Goal: Information Seeking & Learning: Learn about a topic

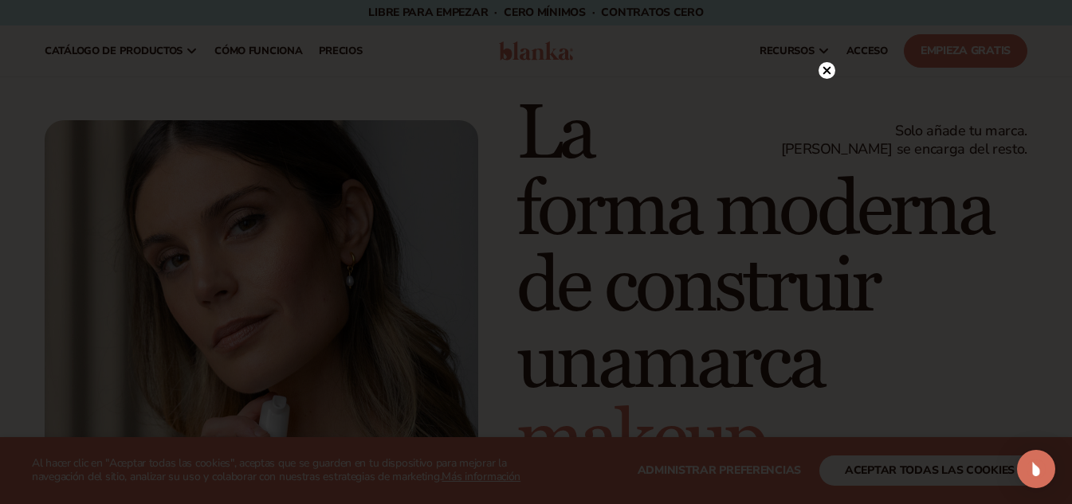
click at [833, 66] on circle at bounding box center [826, 70] width 17 height 17
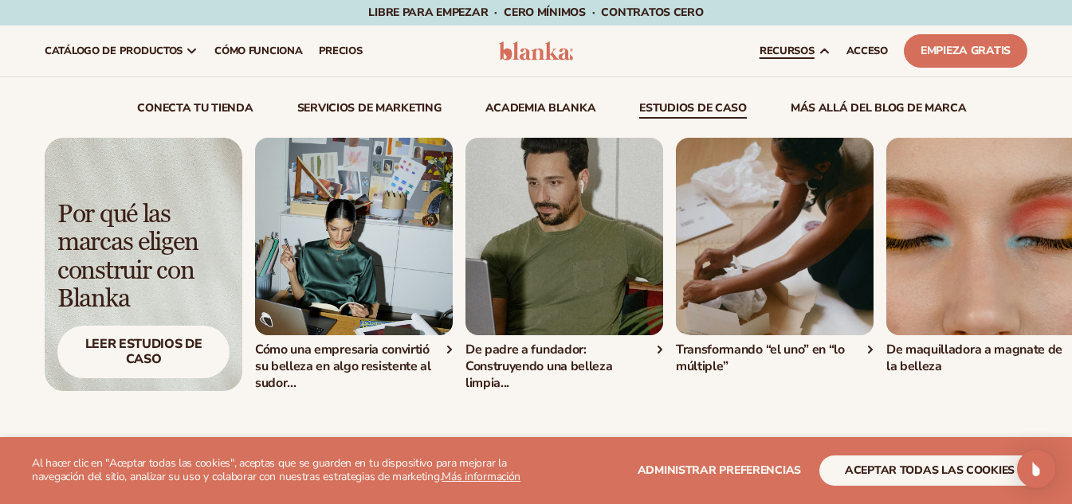
click at [325, 359] on font "Cómo una empresaria convirtió su belleza en algo resistente al sudor..." at bounding box center [343, 366] width 176 height 51
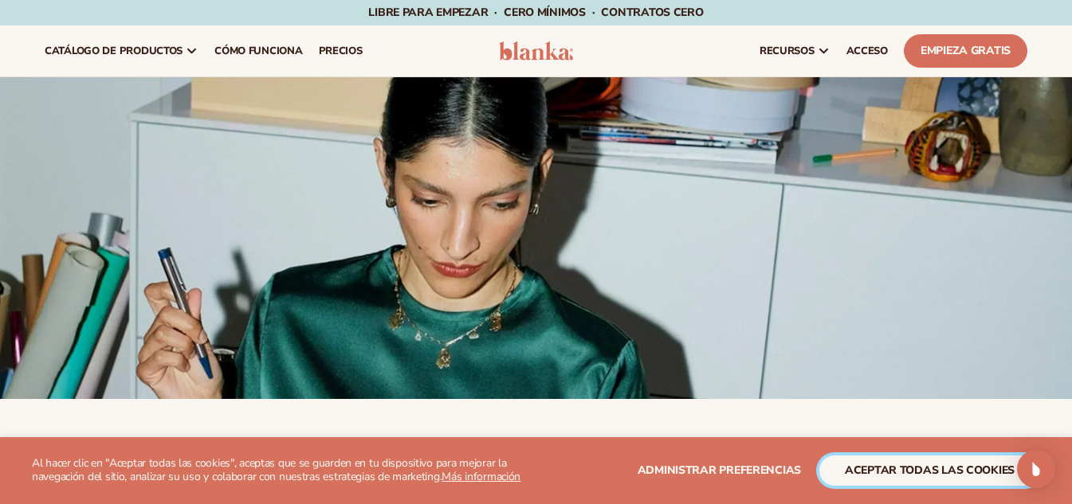
click at [878, 473] on font "aceptar todas las cookies" at bounding box center [929, 470] width 170 height 15
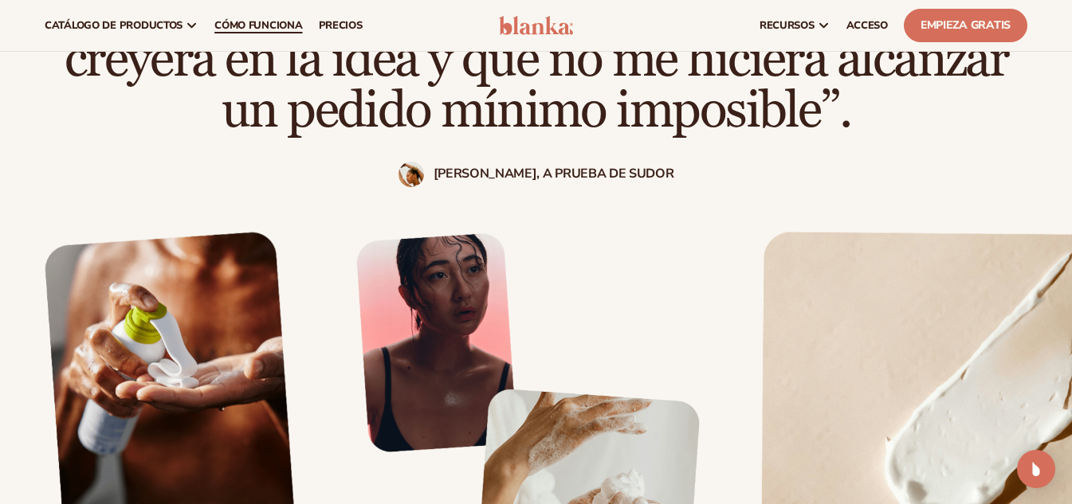
scroll to position [1381, 0]
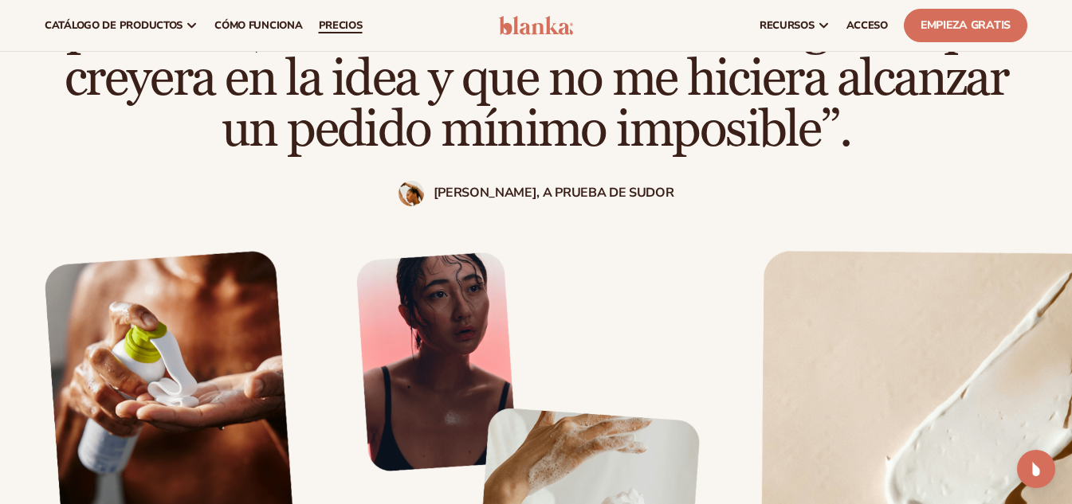
click at [358, 22] on font "precios" at bounding box center [341, 25] width 44 height 14
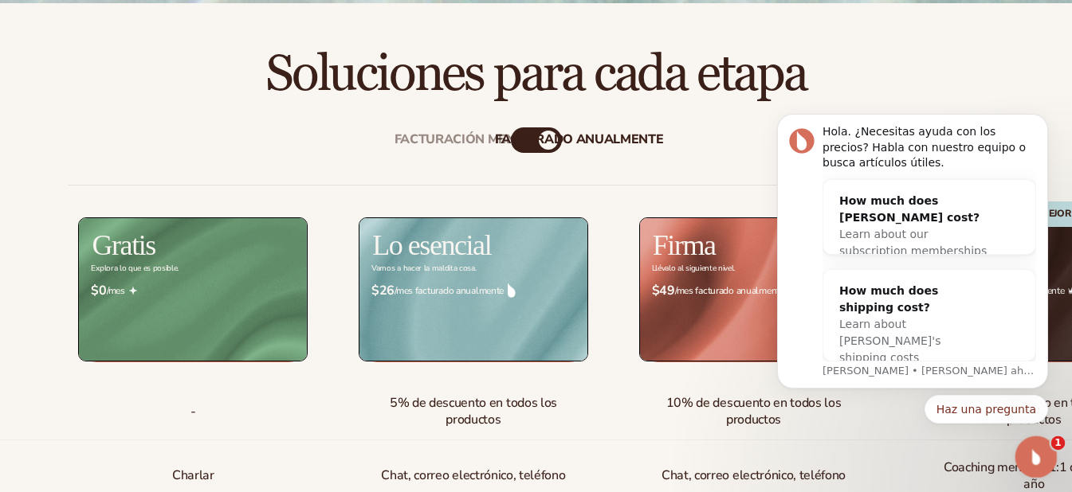
click at [1048, 452] on div "Abrir Intercom Messenger" at bounding box center [1033, 455] width 53 height 53
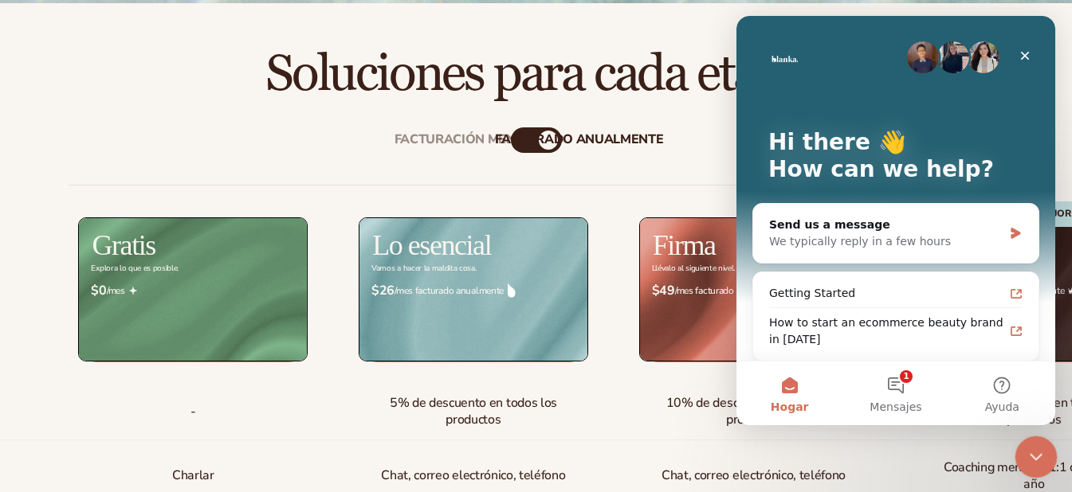
click at [1047, 452] on div "Close Intercom Messenger" at bounding box center [1033, 455] width 38 height 38
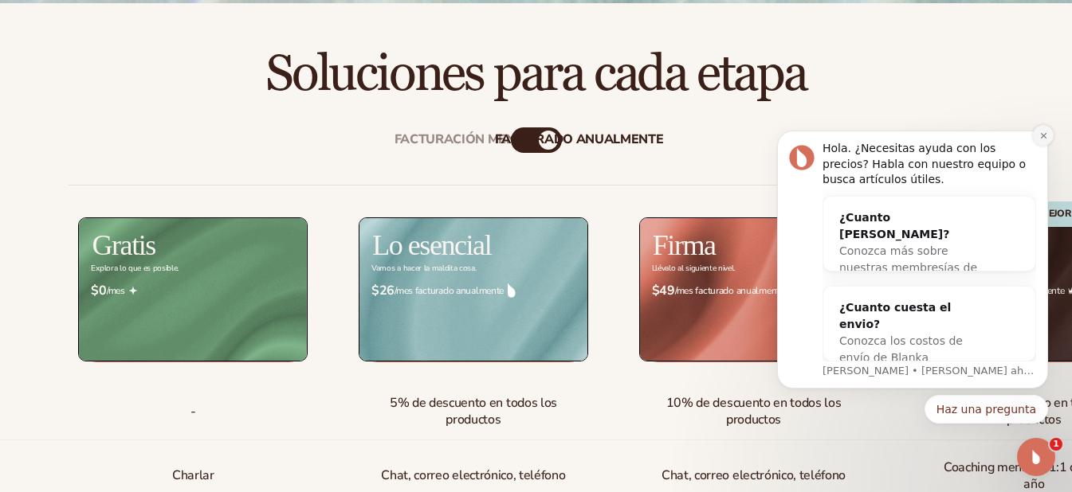
click at [1044, 135] on icon "Descartar notificación" at bounding box center [1043, 135] width 9 height 9
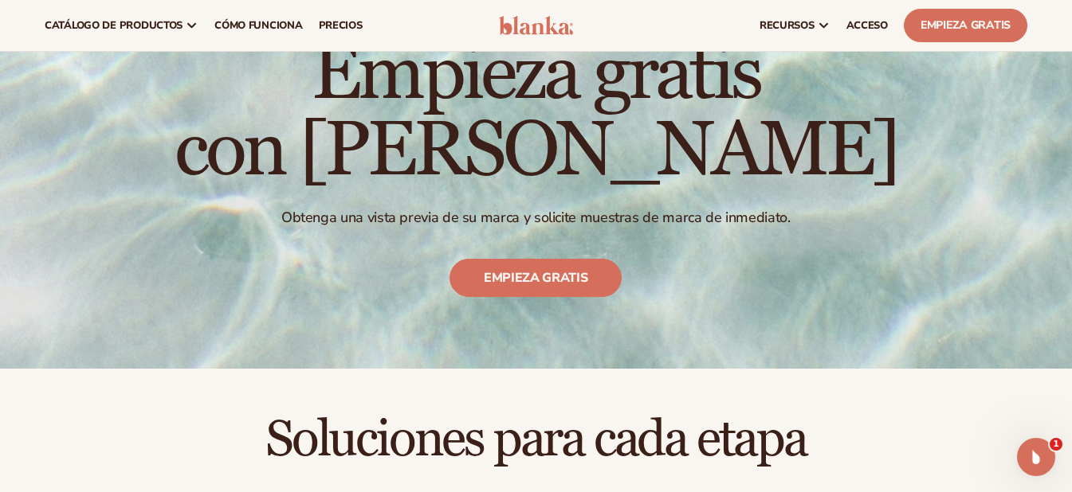
scroll to position [106, 0]
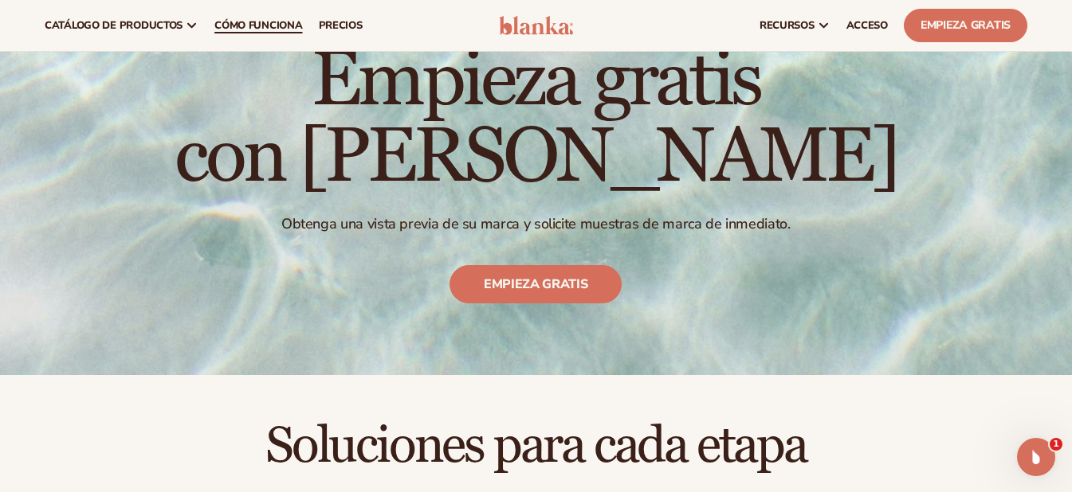
click at [264, 23] on font "Cómo funciona" at bounding box center [258, 25] width 88 height 14
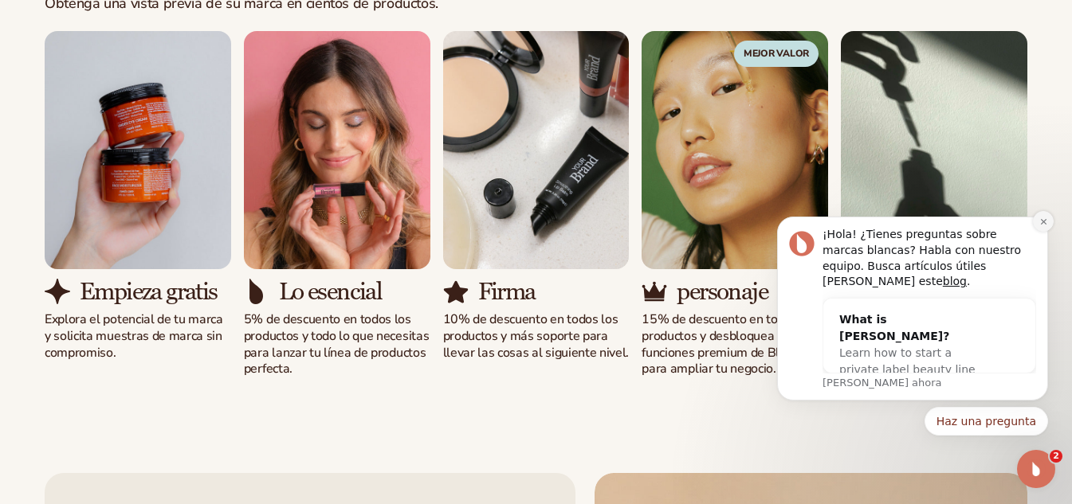
click at [1049, 232] on button "Descartar notificación" at bounding box center [1042, 221] width 21 height 21
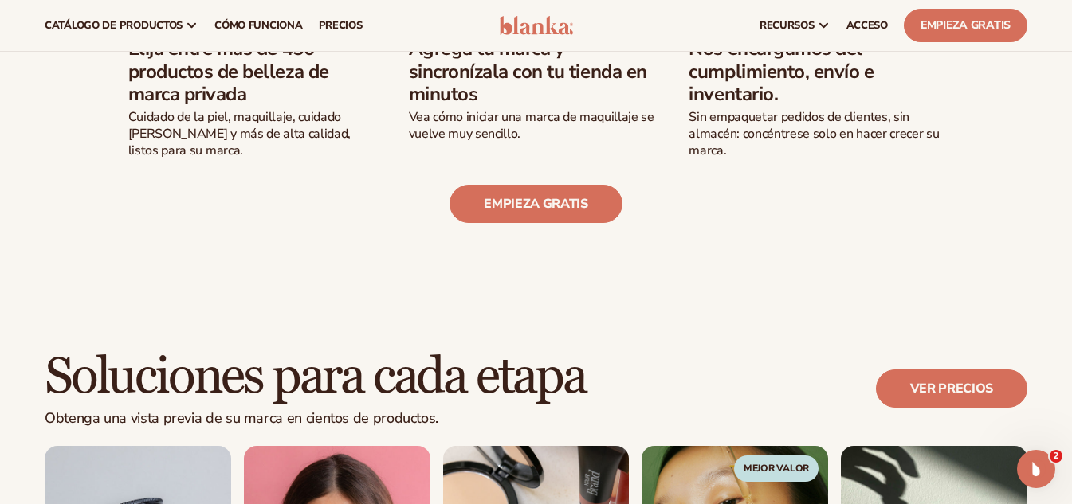
scroll to position [743, 0]
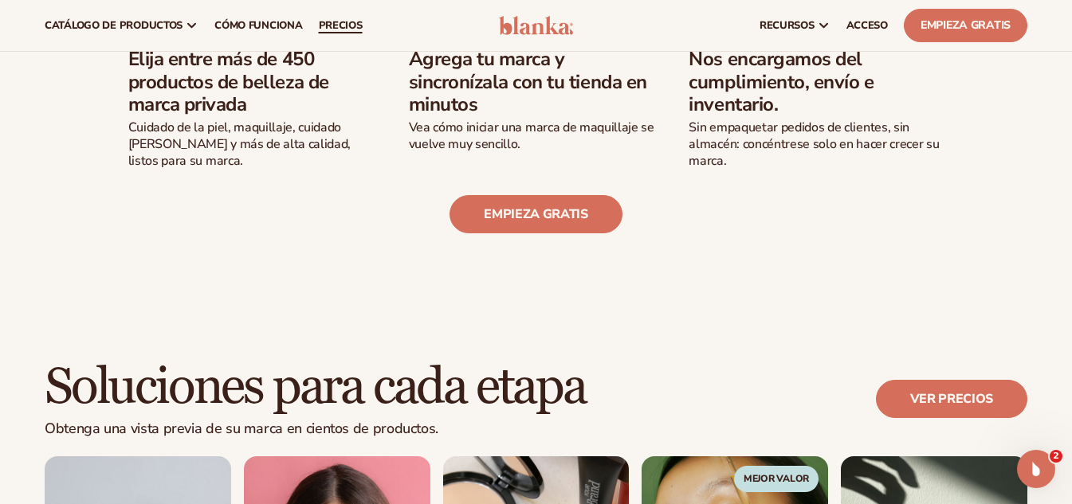
click at [330, 30] on font "precios" at bounding box center [341, 25] width 44 height 14
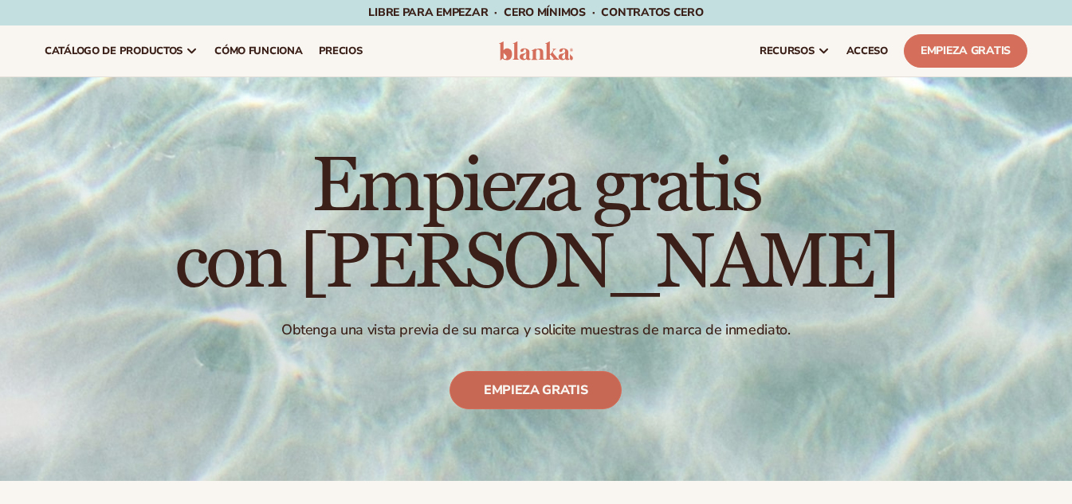
click at [597, 386] on link "Empieza gratis" at bounding box center [535, 390] width 173 height 38
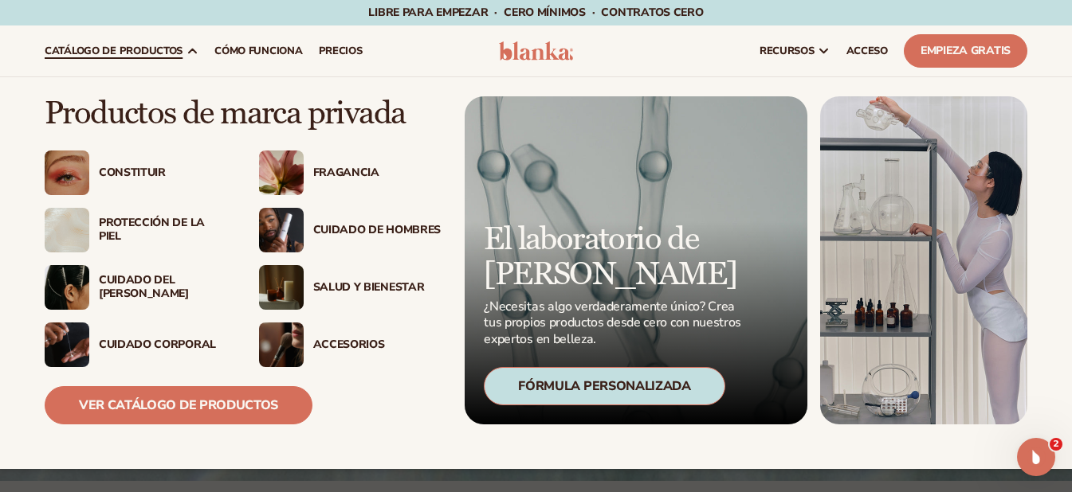
click at [151, 344] on font "Cuidado corporal" at bounding box center [157, 344] width 117 height 15
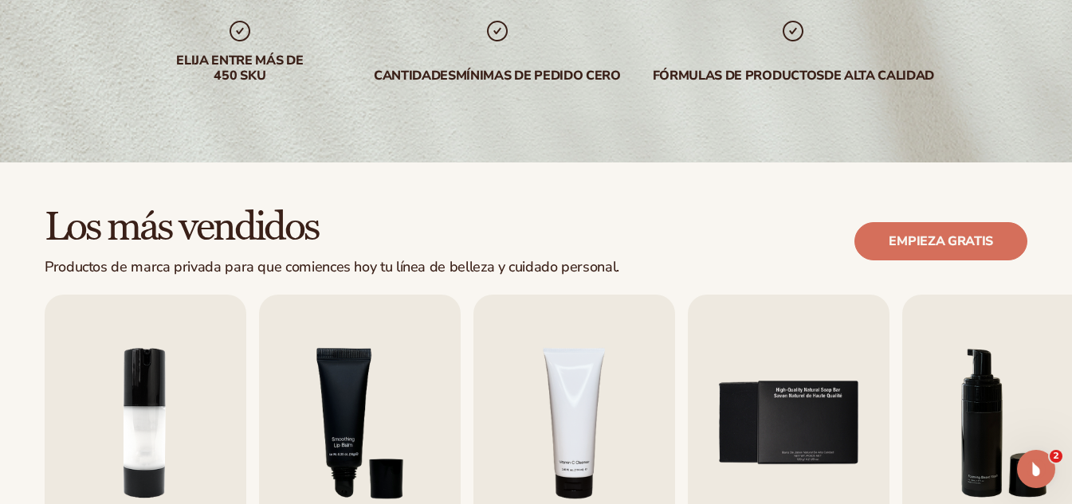
scroll to position [478, 0]
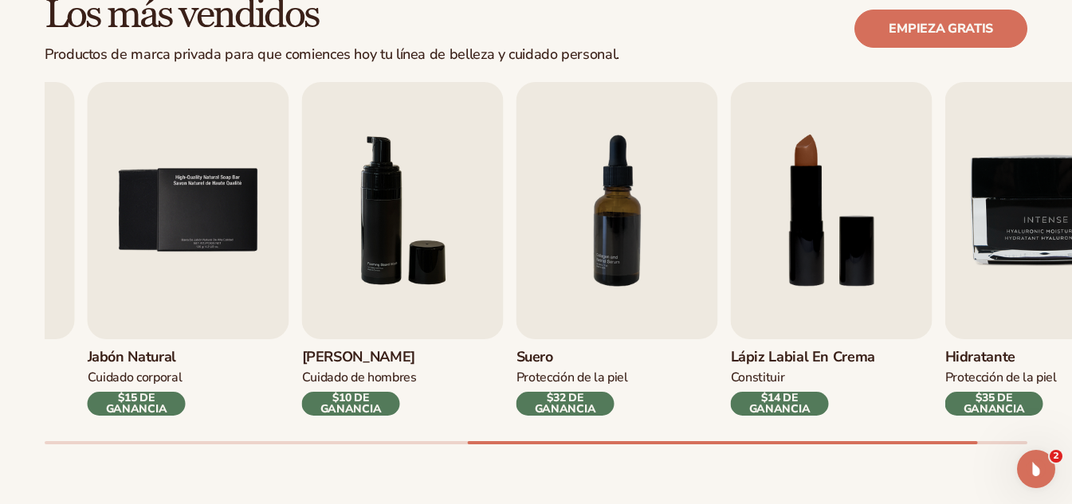
click at [566, 425] on div "Brillo de labios Constituir $16 DE GANANCIA Hidratante Protección de la piel $1…" at bounding box center [558, 263] width 1027 height 362
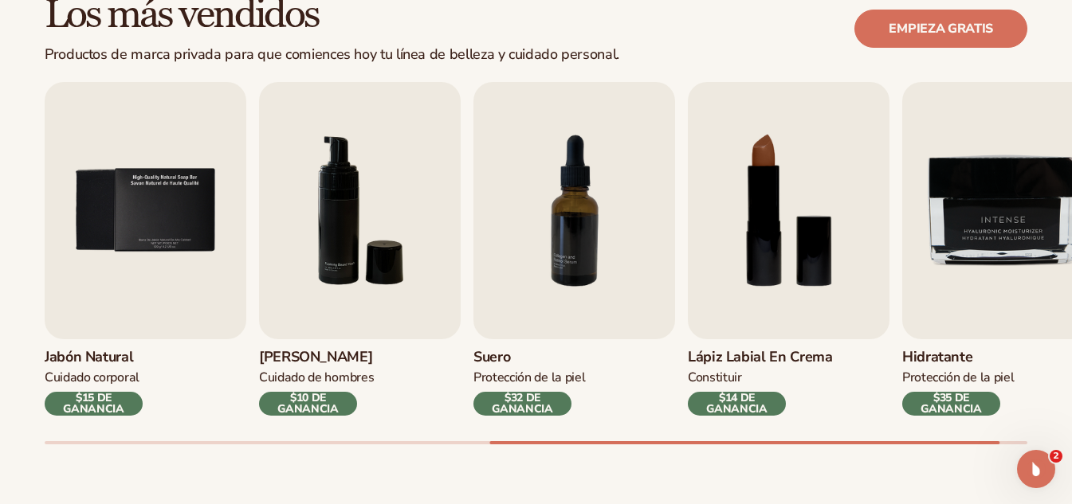
drag, startPoint x: 750, startPoint y: 439, endPoint x: 852, endPoint y: 440, distance: 101.2
click at [852, 440] on div "Brillo de labios Constituir $16 DE GANANCIA Hidratante Protección de la piel $1…" at bounding box center [558, 263] width 1027 height 362
drag, startPoint x: 859, startPoint y: 441, endPoint x: 1009, endPoint y: 447, distance: 149.9
click at [1009, 447] on div "Los más vendidos Productos de marca privada para que comiences hoy tu línea de …" at bounding box center [536, 235] width 1072 height 571
drag, startPoint x: 1013, startPoint y: 445, endPoint x: 903, endPoint y: 452, distance: 110.2
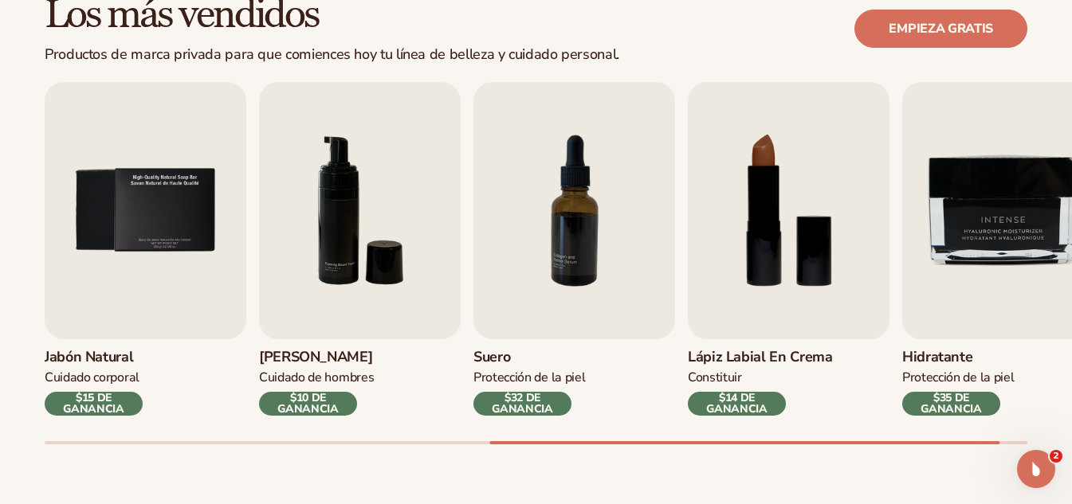
click at [903, 452] on div "Los más vendidos Productos de marca privada para que comiences hoy tu línea de …" at bounding box center [536, 235] width 1072 height 571
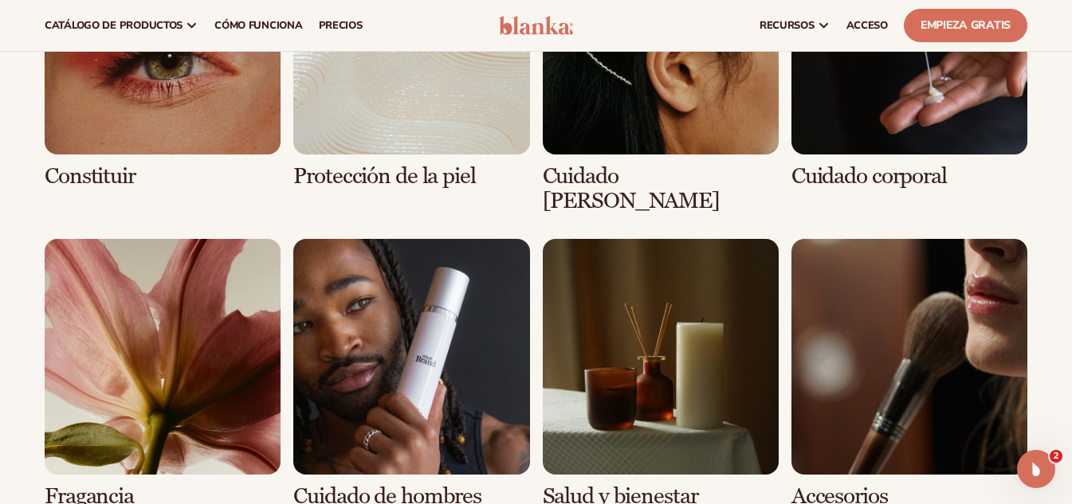
scroll to position [1169, 0]
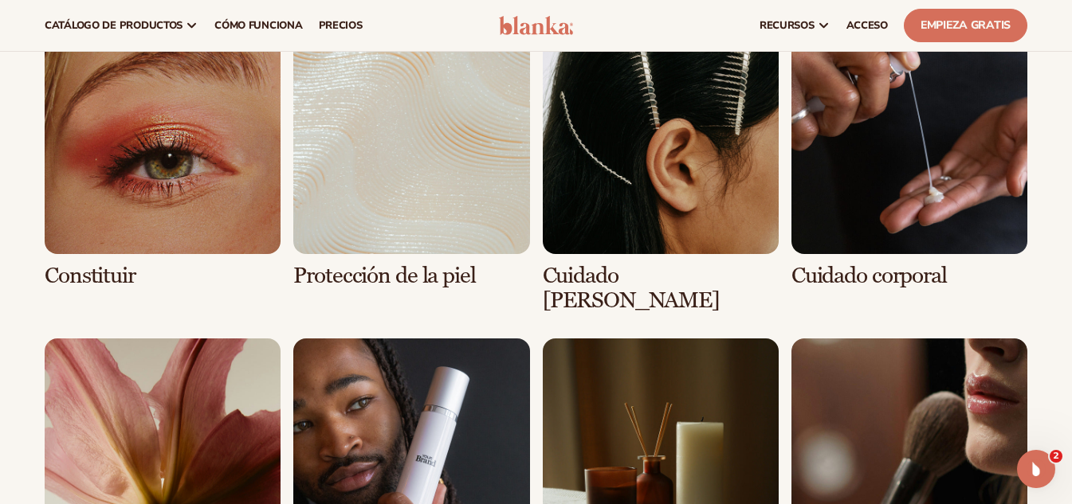
click at [199, 186] on link "1 / 8" at bounding box center [163, 153] width 236 height 270
click at [123, 275] on link "1 / 8" at bounding box center [163, 153] width 236 height 270
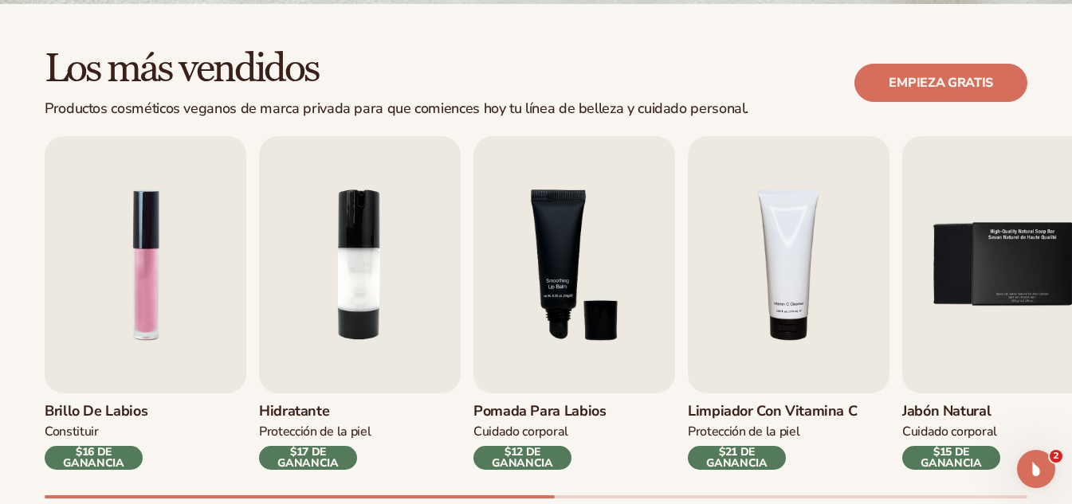
scroll to position [425, 0]
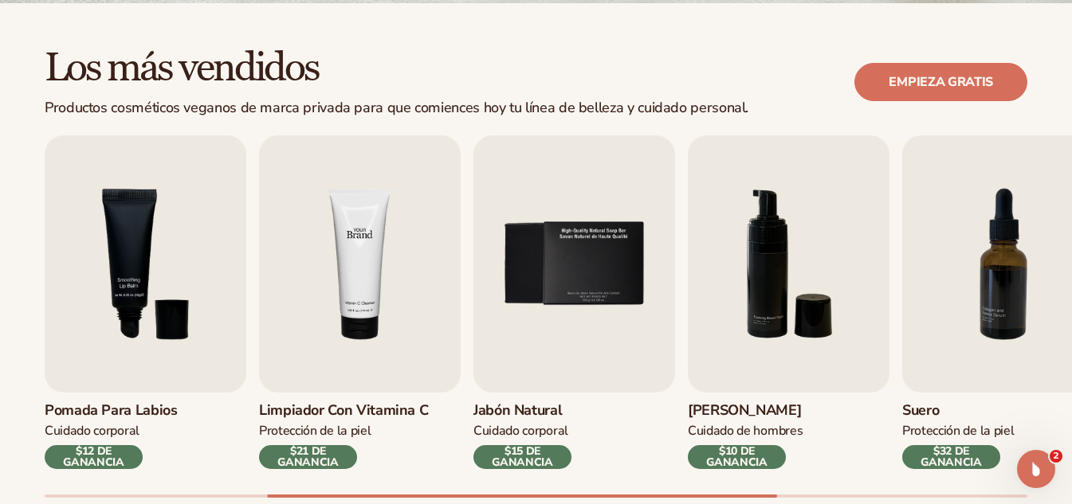
click at [373, 355] on img "4 / 9" at bounding box center [360, 263] width 202 height 257
click at [336, 457] on font "$21 DE GANANCIA" at bounding box center [307, 457] width 61 height 26
click at [364, 409] on font "Limpiador con vitamina C" at bounding box center [343, 410] width 169 height 19
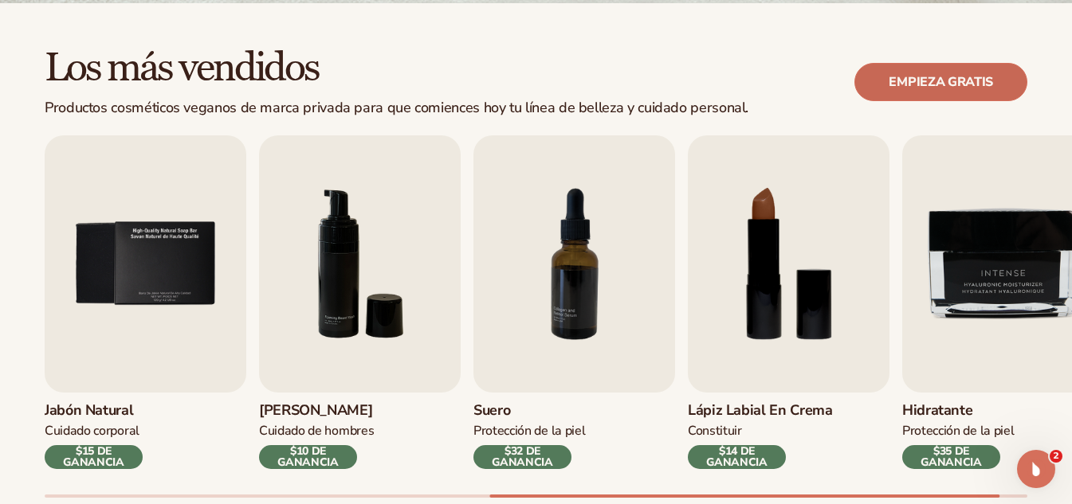
click at [982, 97] on link "Empieza gratis" at bounding box center [940, 82] width 173 height 38
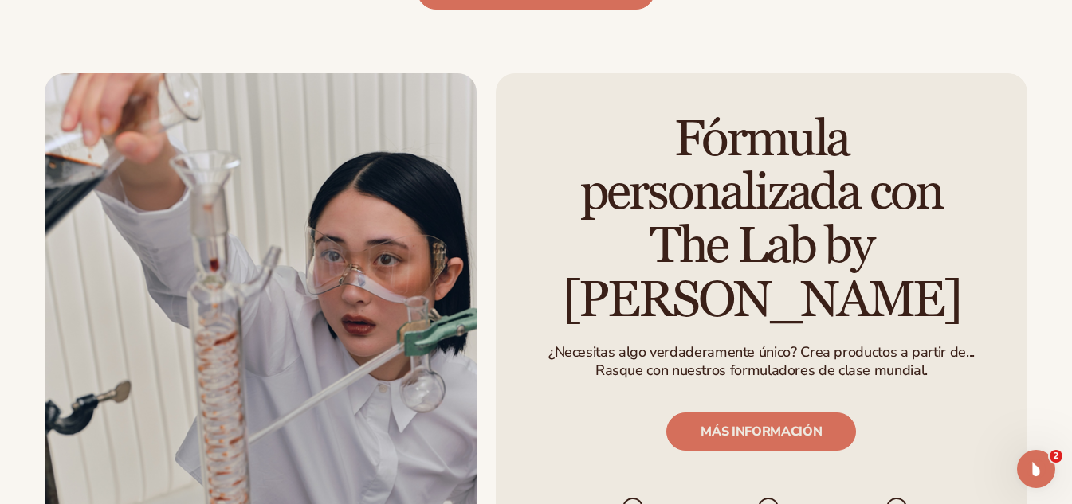
scroll to position [1912, 0]
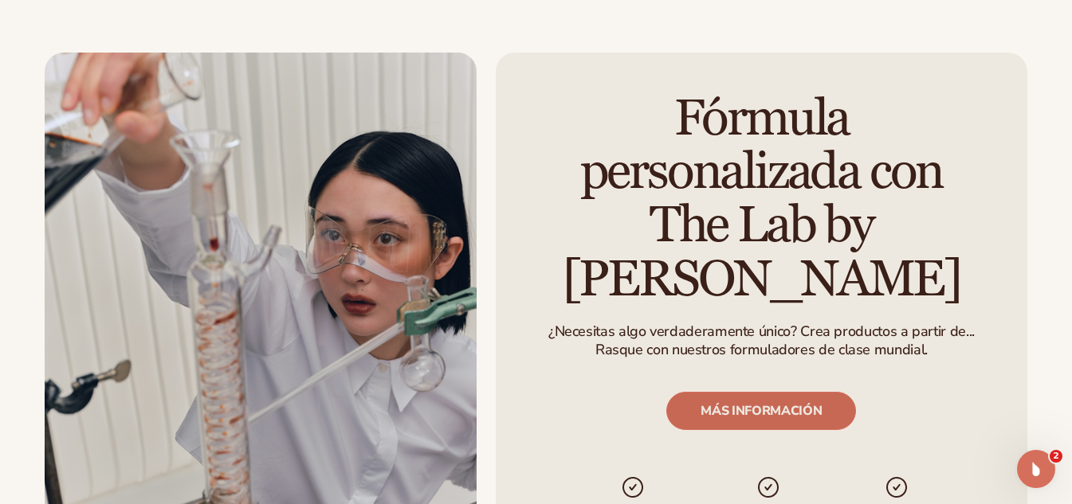
click at [801, 402] on font "MÁS INFORMACIÓN" at bounding box center [761, 411] width 121 height 18
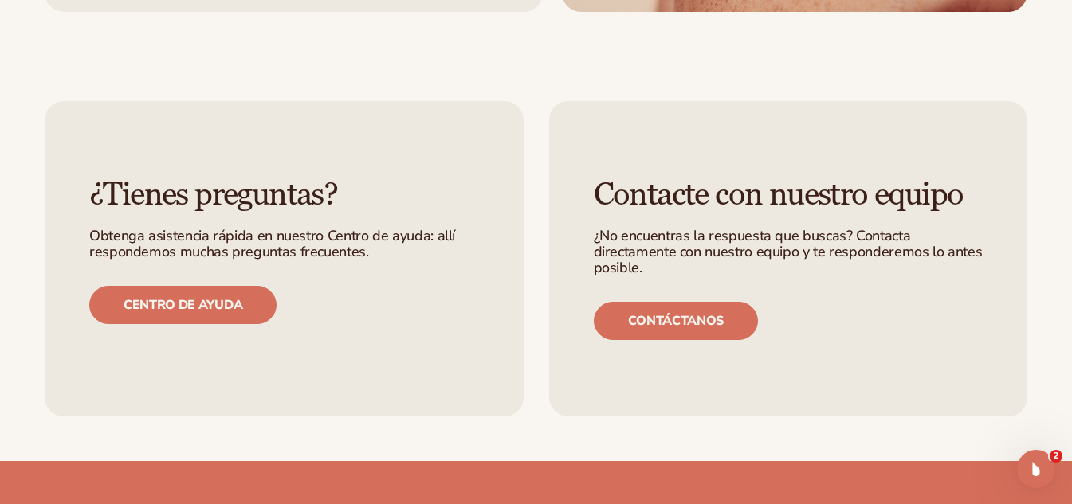
scroll to position [2284, 0]
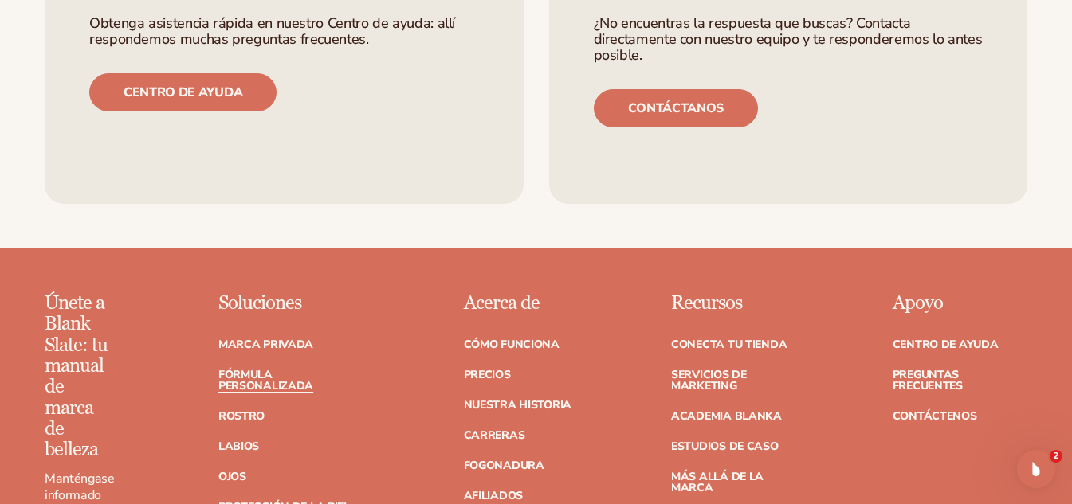
click at [293, 367] on font "Fórmula personalizada" at bounding box center [265, 380] width 95 height 26
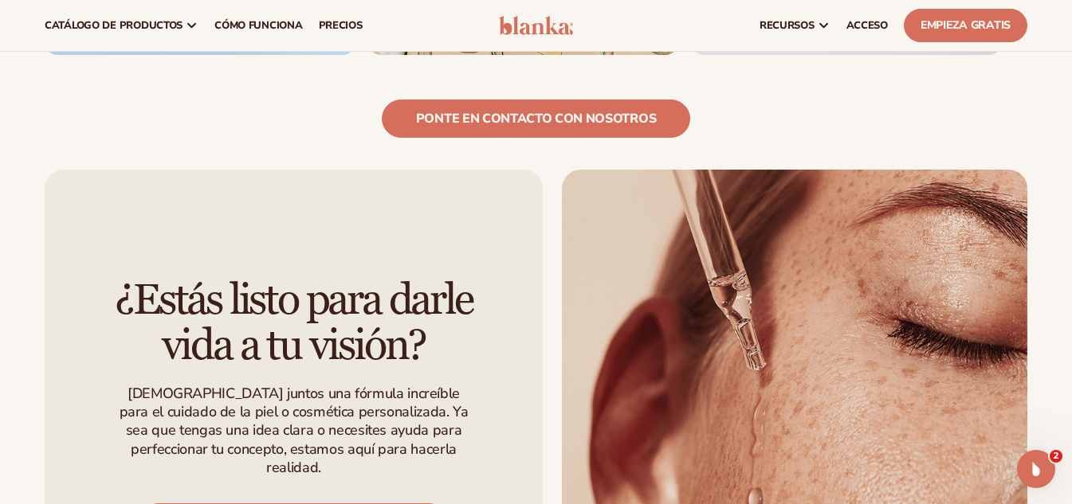
scroll to position [1169, 0]
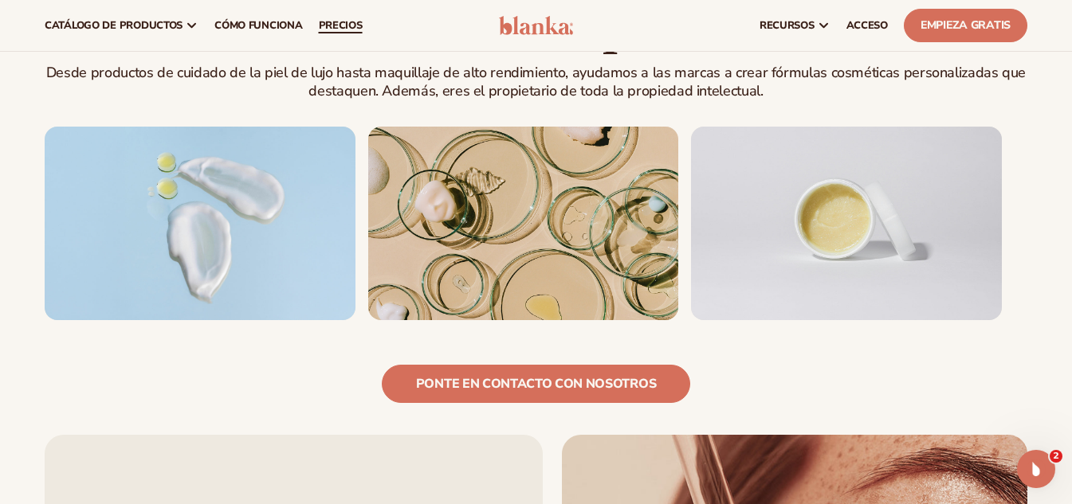
click at [333, 24] on font "precios" at bounding box center [341, 25] width 44 height 14
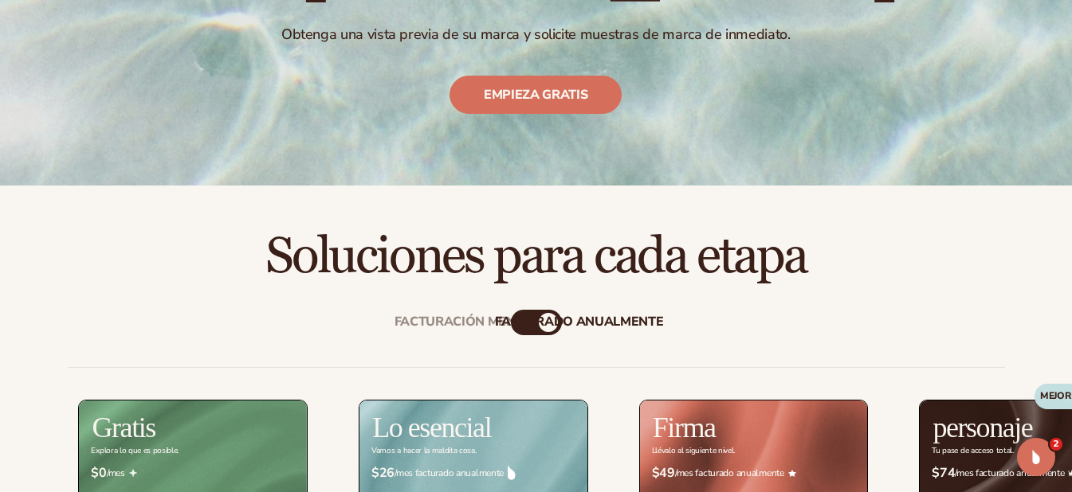
scroll to position [478, 0]
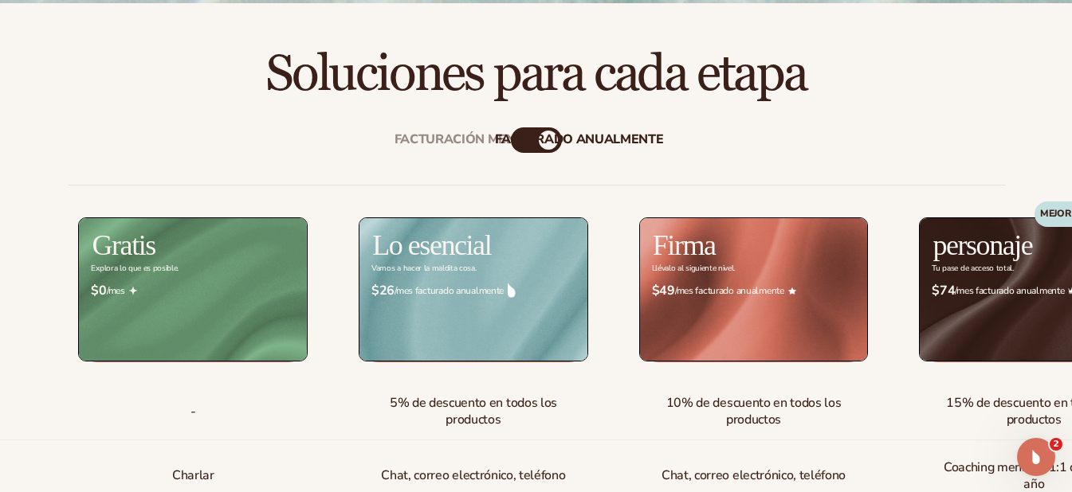
click at [488, 297] on span "$26 /mes facturado anualmente" at bounding box center [473, 291] width 204 height 15
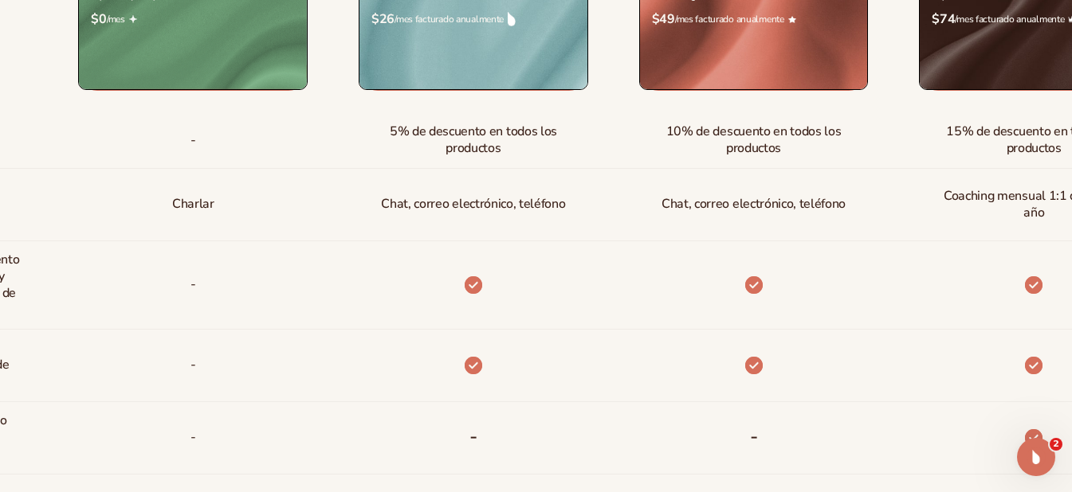
scroll to position [797, 0]
